Goal: Transaction & Acquisition: Purchase product/service

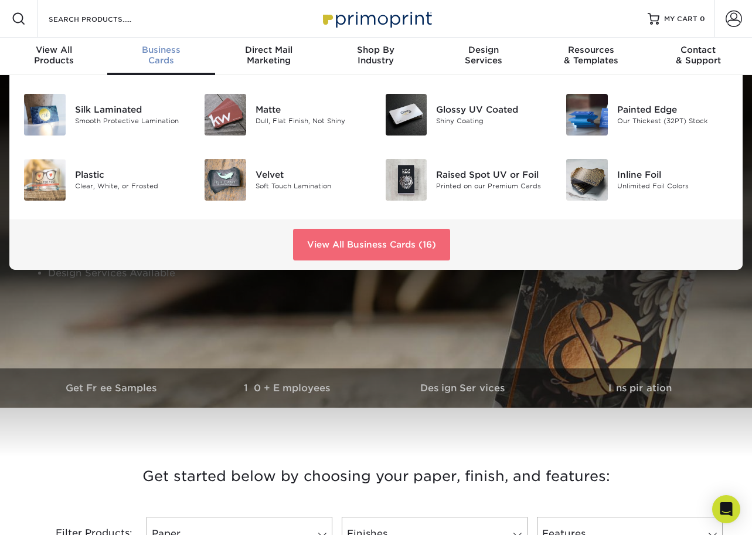
click at [382, 244] on link "View All Business Cards (16)" at bounding box center [371, 245] width 157 height 32
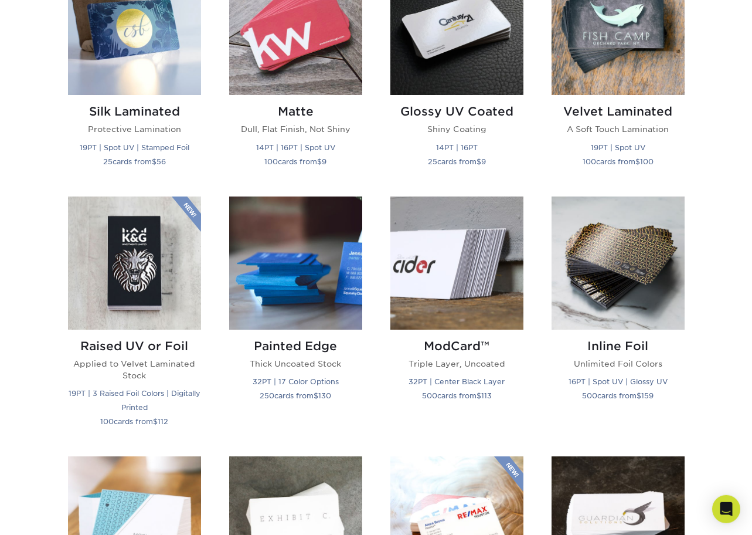
scroll to position [629, 0]
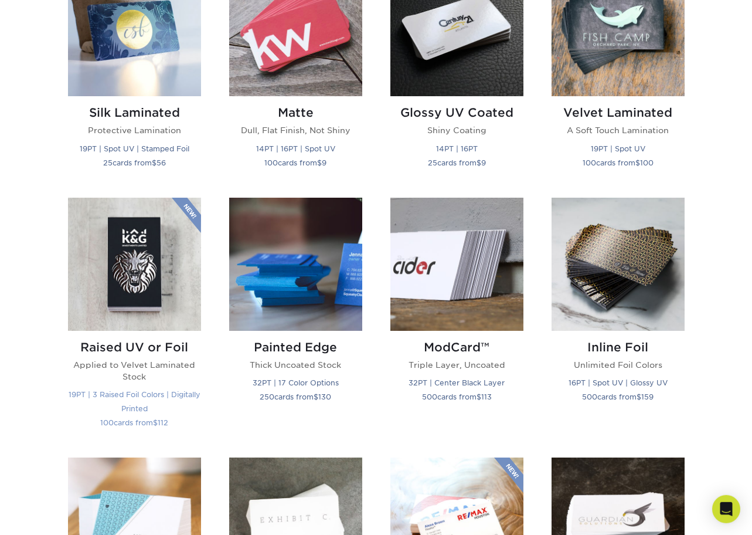
click at [148, 286] on img at bounding box center [134, 264] width 133 height 133
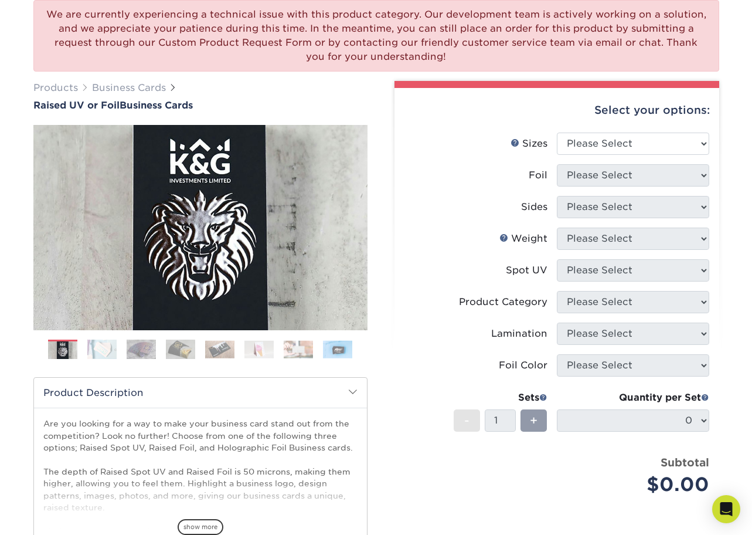
scroll to position [88, 0]
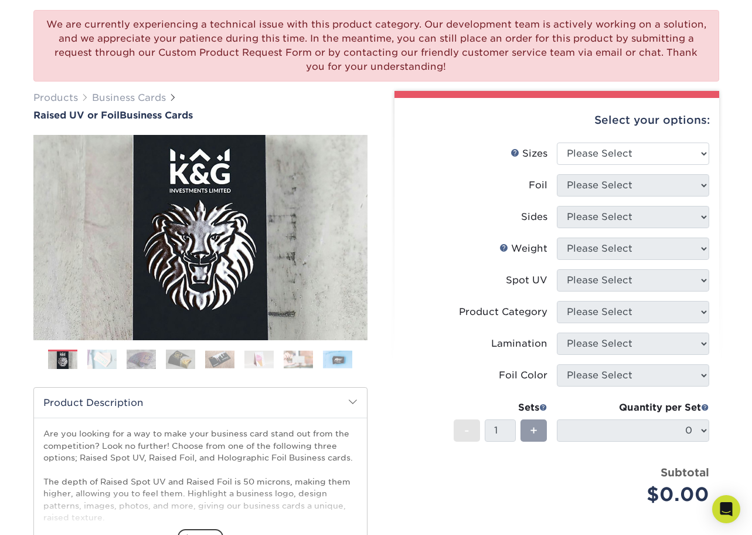
click at [105, 364] on img at bounding box center [101, 359] width 29 height 21
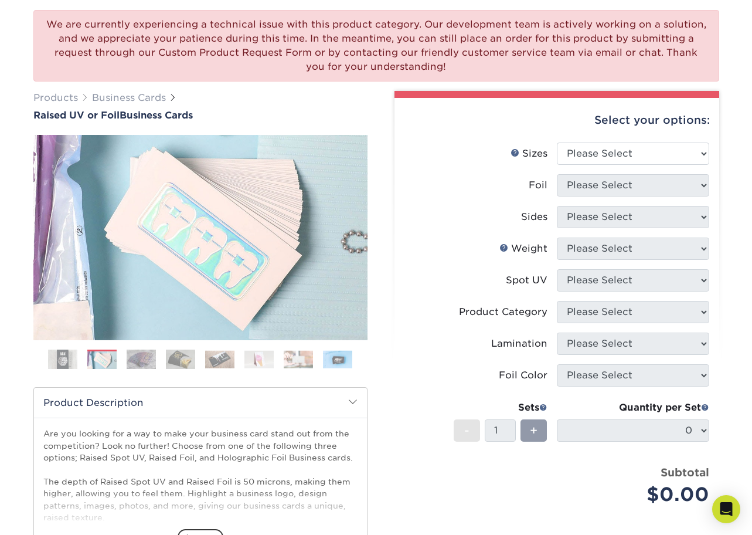
click at [134, 364] on img at bounding box center [141, 359] width 29 height 21
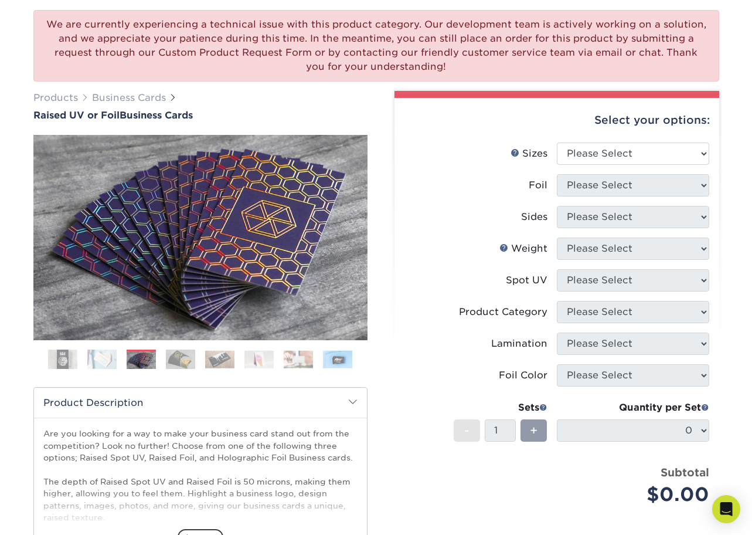
click at [194, 355] on img at bounding box center [180, 359] width 29 height 21
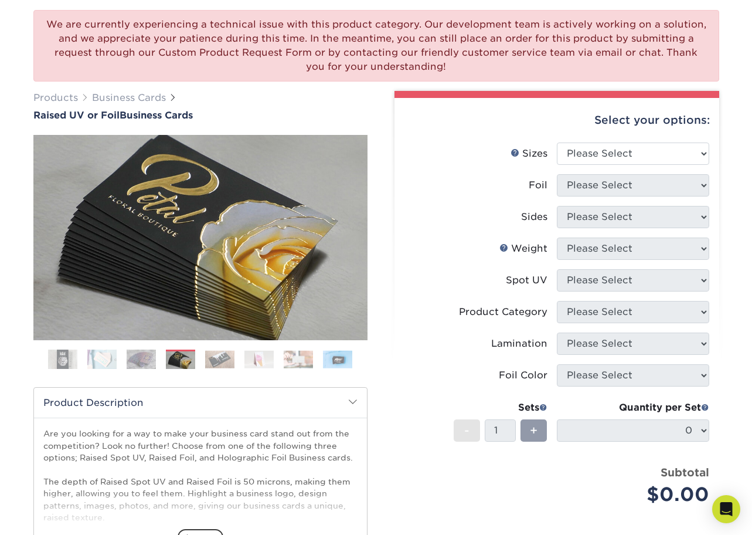
click at [217, 356] on img at bounding box center [219, 359] width 29 height 18
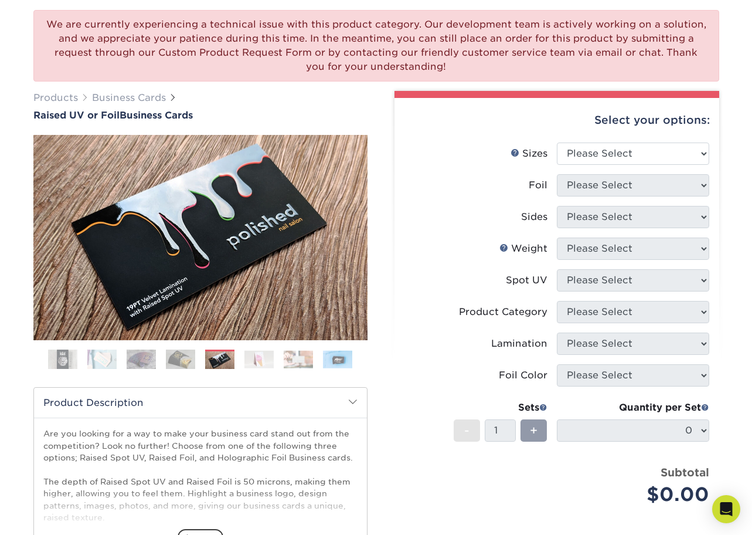
click at [256, 353] on img at bounding box center [258, 359] width 29 height 18
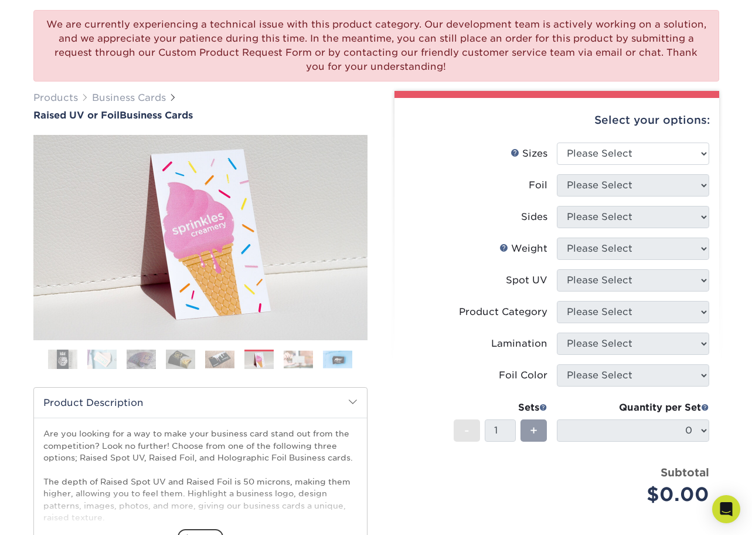
click at [291, 356] on img at bounding box center [298, 359] width 29 height 18
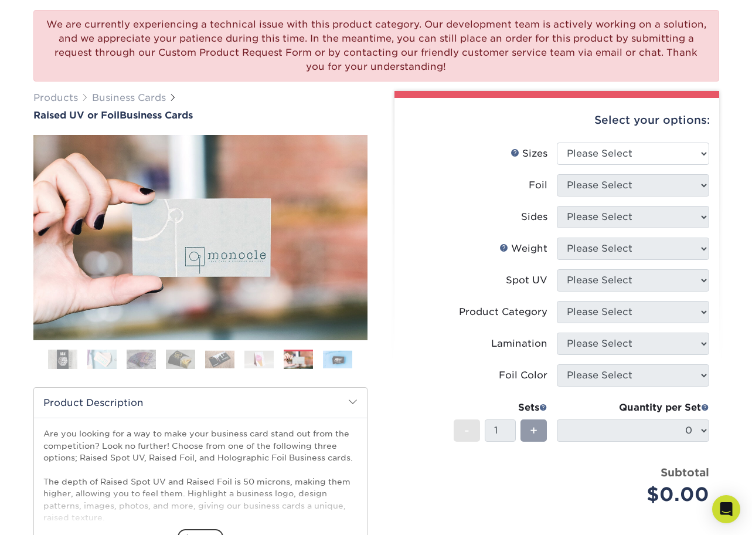
click at [341, 350] on li at bounding box center [337, 358] width 29 height 19
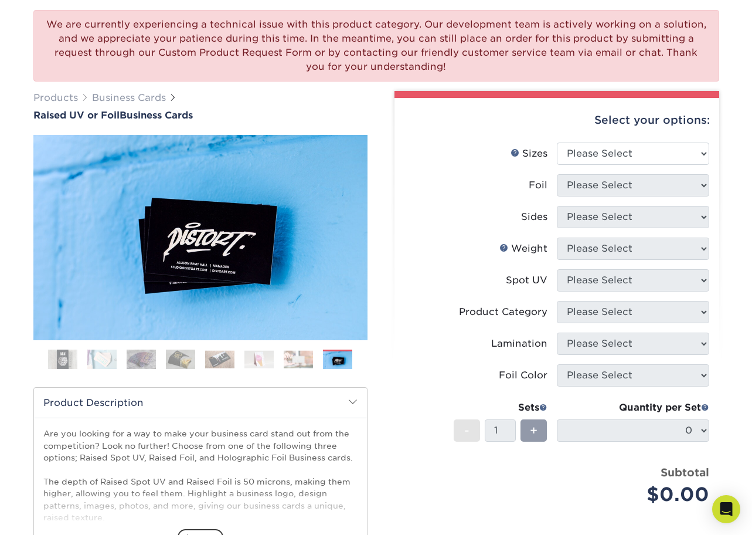
click at [376, 348] on div "Select your options: Sizes Help Sizes Please Select 2" x 3.5" - Standard" at bounding box center [552, 376] width 352 height 570
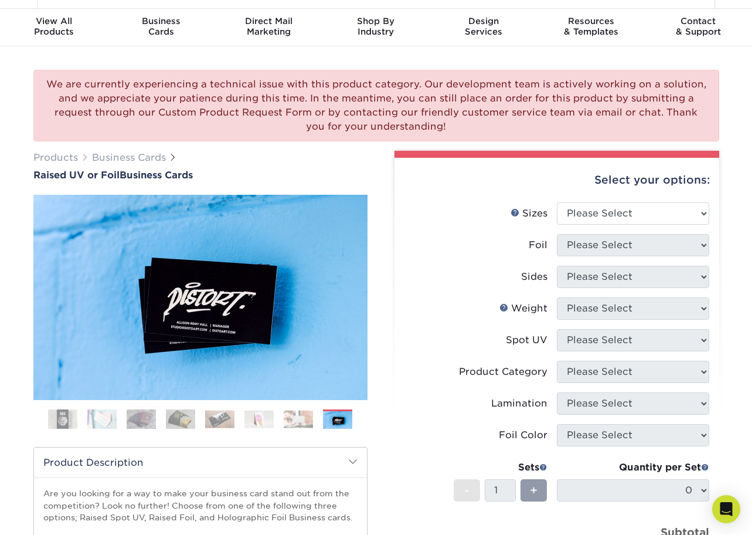
scroll to position [0, 0]
